Goal: Task Accomplishment & Management: Use online tool/utility

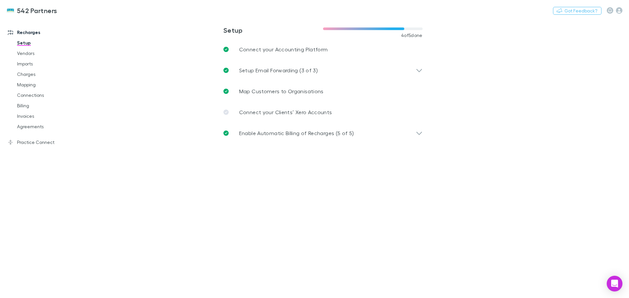
click at [29, 124] on link "Agreements" at bounding box center [49, 127] width 78 height 10
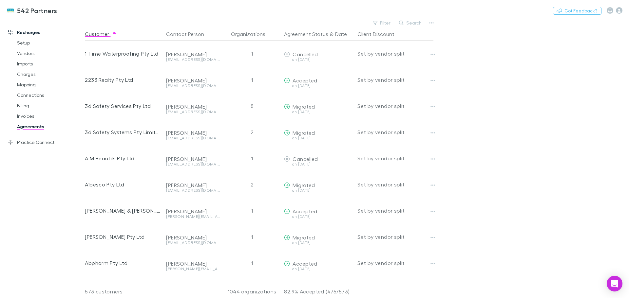
click at [407, 22] on button "Search" at bounding box center [411, 23] width 30 height 8
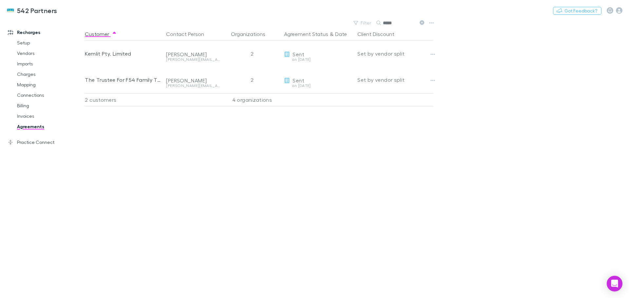
click at [433, 54] on icon "button" at bounding box center [433, 54] width 5 height 5
click at [379, 67] on p "Send again" at bounding box center [392, 68] width 90 height 12
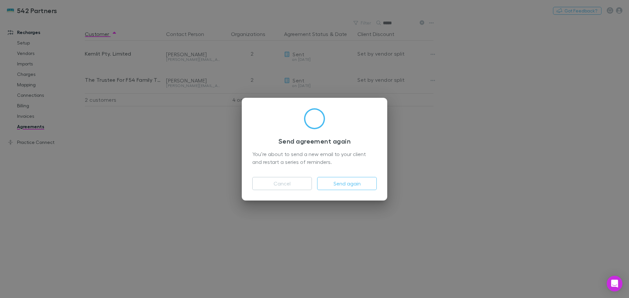
click at [343, 183] on button "Send again" at bounding box center [347, 183] width 60 height 13
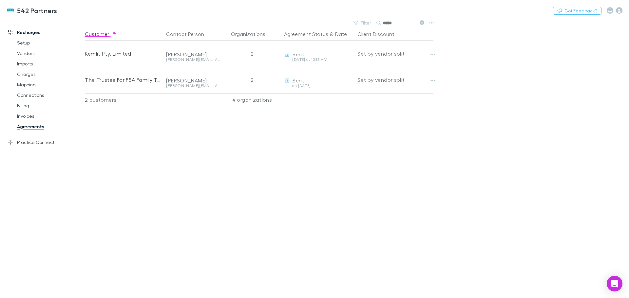
click at [432, 79] on icon "button" at bounding box center [433, 80] width 5 height 5
click at [387, 92] on p "Send again" at bounding box center [392, 94] width 90 height 12
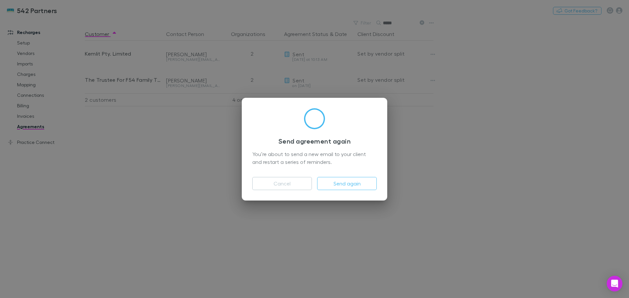
click at [349, 180] on button "Send again" at bounding box center [347, 183] width 60 height 13
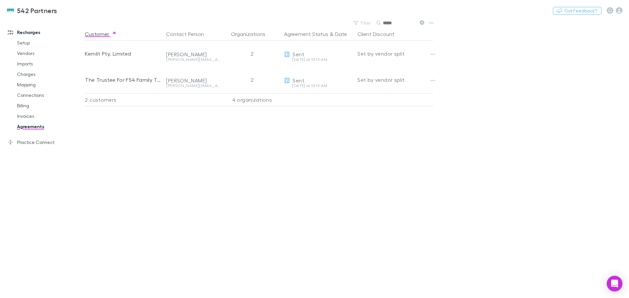
click at [215, 160] on div "Customer Contact Person Organizations Agreement Status & Date Client Discount K…" at bounding box center [265, 163] width 360 height 271
click at [29, 125] on link "Agreements" at bounding box center [49, 127] width 78 height 10
click at [26, 128] on link "Agreements" at bounding box center [49, 127] width 78 height 10
drag, startPoint x: 397, startPoint y: 24, endPoint x: 384, endPoint y: 23, distance: 12.5
click at [384, 23] on input "*****" at bounding box center [399, 22] width 33 height 9
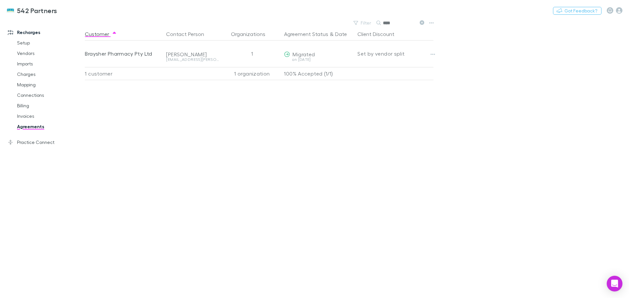
type input "****"
click at [439, 52] on div at bounding box center [438, 54] width 21 height 26
click at [433, 53] on icon "button" at bounding box center [433, 54] width 5 height 5
click at [422, 138] on div at bounding box center [314, 149] width 629 height 298
click at [29, 115] on link "Invoices" at bounding box center [49, 116] width 78 height 10
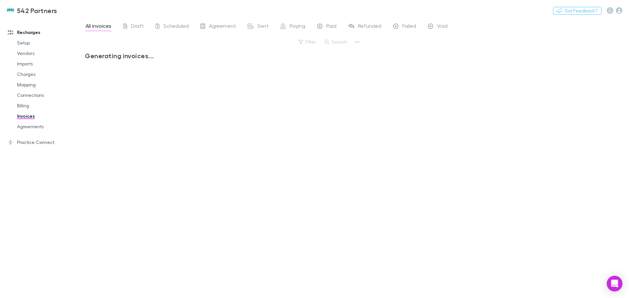
click at [333, 42] on button "Search" at bounding box center [336, 42] width 30 height 8
drag, startPoint x: 321, startPoint y: 40, endPoint x: 310, endPoint y: 39, distance: 11.8
click at [310, 39] on input "*****" at bounding box center [325, 41] width 33 height 9
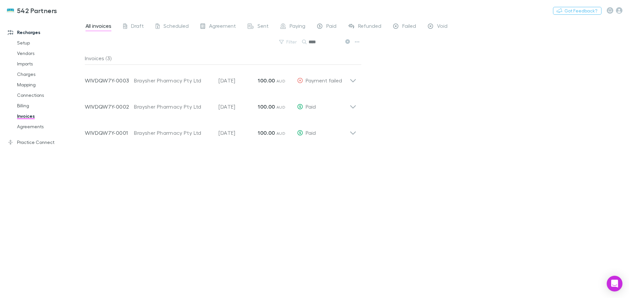
type input "****"
click at [355, 78] on icon at bounding box center [353, 77] width 7 height 13
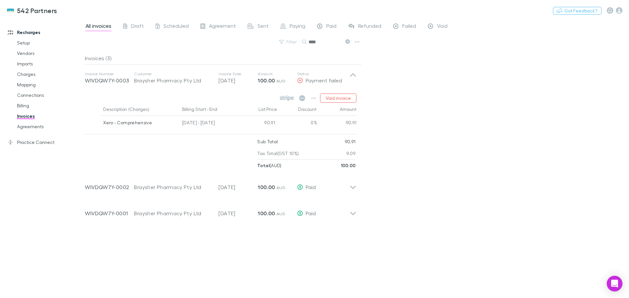
click at [314, 98] on icon "button" at bounding box center [314, 98] width 5 height 1
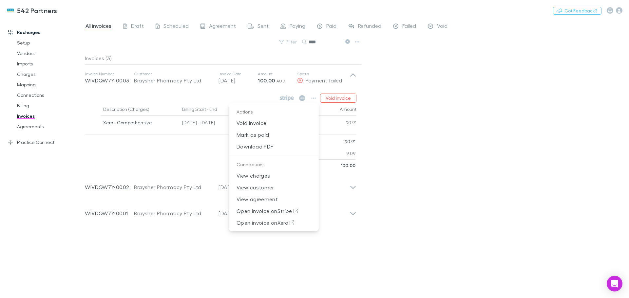
click at [168, 154] on div at bounding box center [314, 149] width 629 height 298
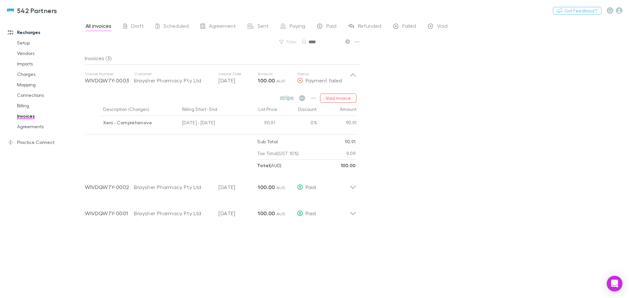
click at [406, 125] on div "All invoices Draft Scheduled Agreement Sent Paying Paid Refunded Failed Void Fi…" at bounding box center [357, 158] width 544 height 280
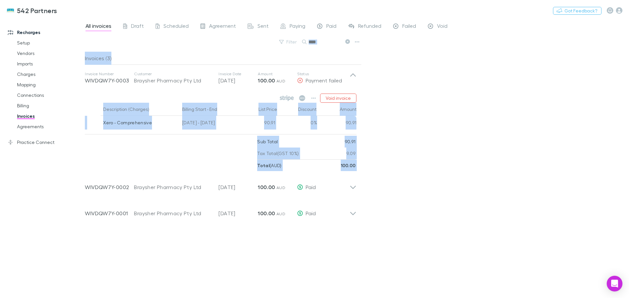
drag, startPoint x: 585, startPoint y: 181, endPoint x: 914, endPoint y: 176, distance: 328.3
click at [629, 176] on html "542 Partners Nothing Got Feedback? Recharges Setup Vendors Imports Charges Mapp…" at bounding box center [314, 149] width 629 height 298
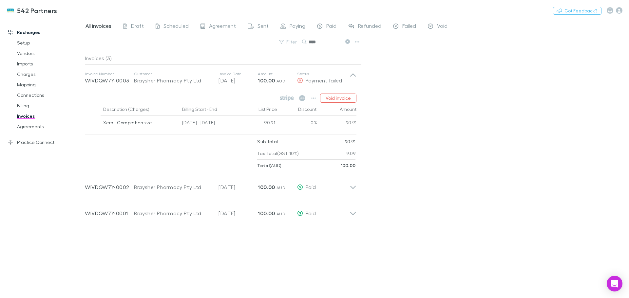
click at [499, 127] on div "All invoices Draft Scheduled Agreement Sent Paying Paid Refunded Failed Void Fi…" at bounding box center [357, 158] width 544 height 280
click at [444, 120] on div "All invoices Draft Scheduled Agreement Sent Paying Paid Refunded Failed Void Fi…" at bounding box center [357, 158] width 544 height 280
click at [314, 98] on icon "button" at bounding box center [313, 98] width 5 height 5
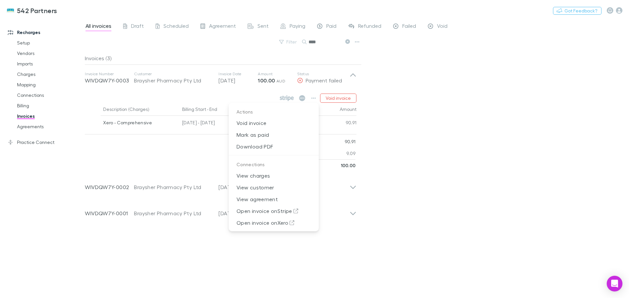
click at [265, 174] on p "View charges" at bounding box center [274, 176] width 90 height 12
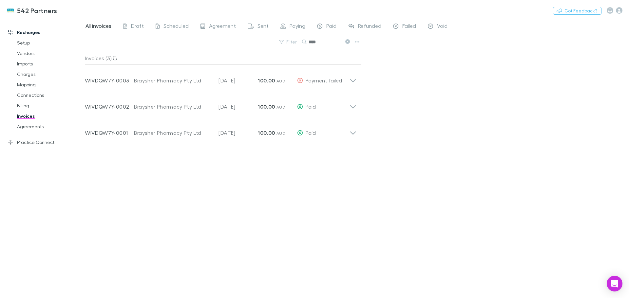
click at [350, 83] on icon at bounding box center [353, 77] width 7 height 13
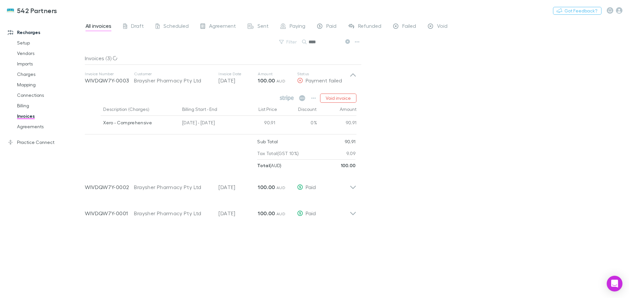
click at [316, 98] on icon "button" at bounding box center [314, 98] width 5 height 1
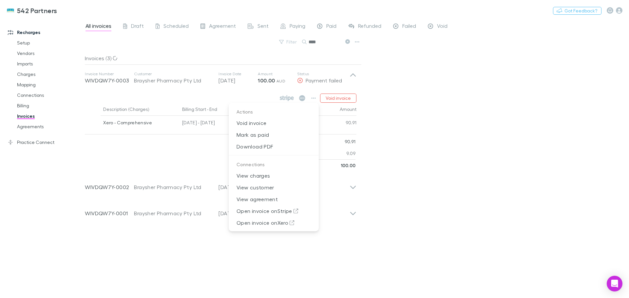
click at [267, 198] on p "View agreement" at bounding box center [274, 200] width 90 height 12
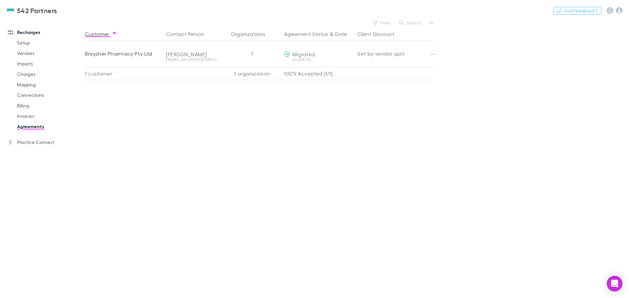
click at [431, 55] on icon "button" at bounding box center [433, 54] width 5 height 5
click at [377, 102] on p "Open contact in Xero" at bounding box center [392, 103] width 90 height 12
